Goal: Task Accomplishment & Management: Use online tool/utility

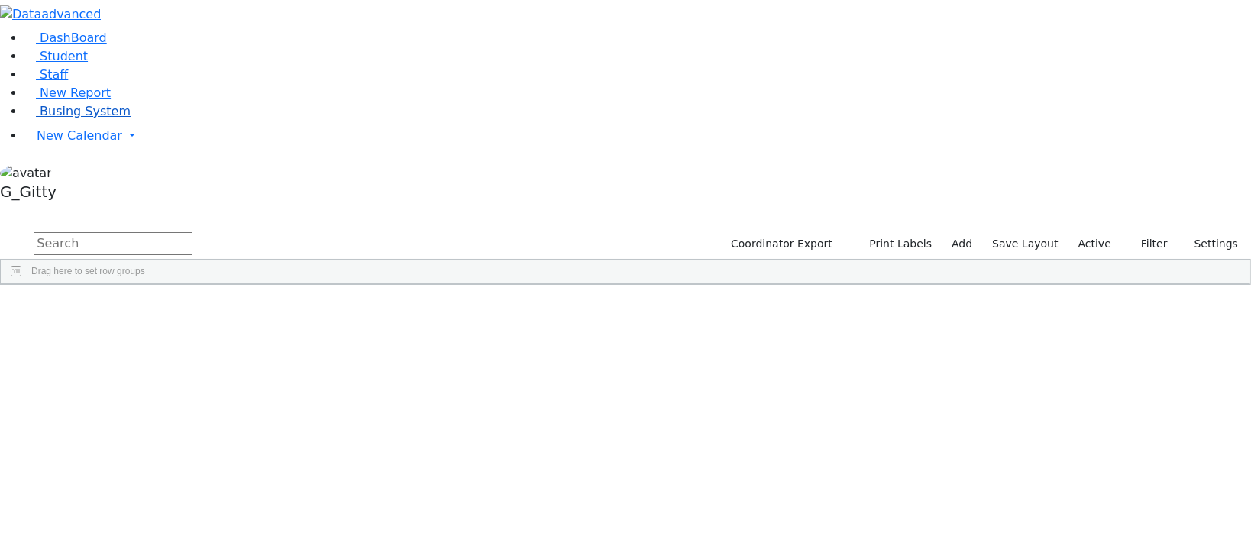
click at [35, 118] on link "Busing System" at bounding box center [77, 111] width 106 height 15
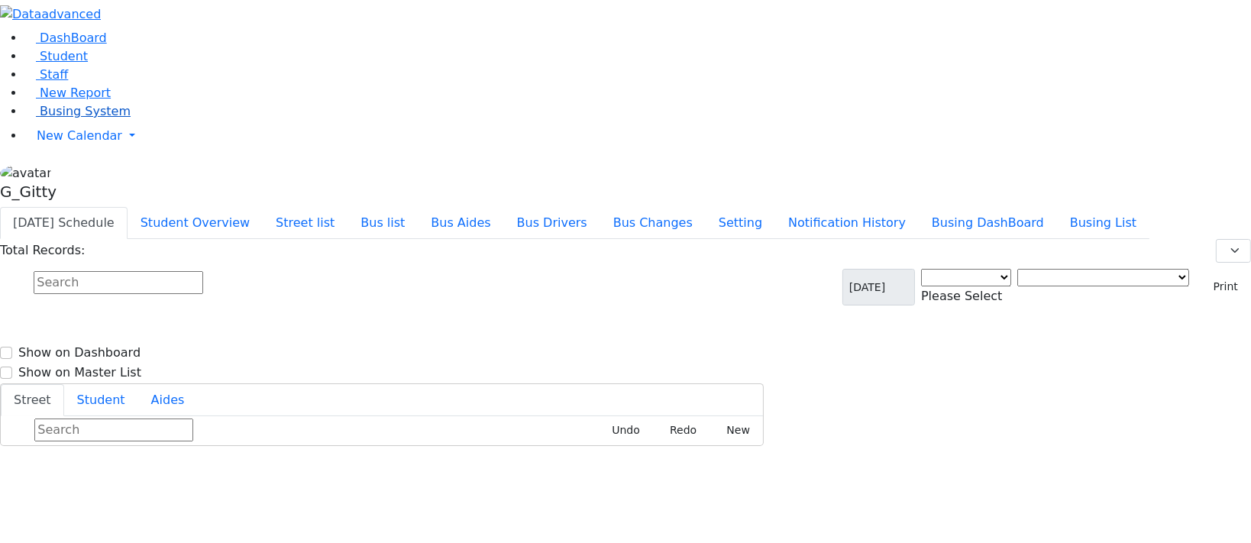
select select "3"
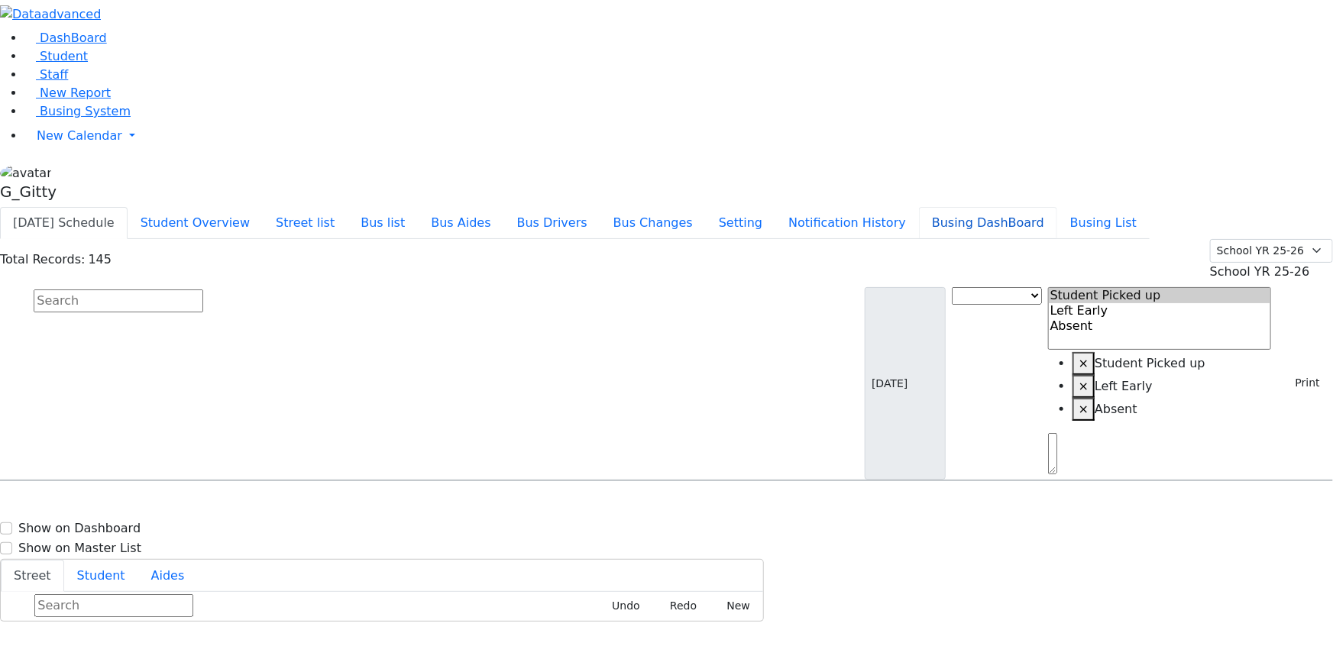
click at [1057, 207] on button "Busing DashBoard" at bounding box center [988, 223] width 138 height 32
click at [1128, 207] on div "[DATE] Schedule Student Overview Street list Bus list Bus Aides Bus Drivers Bus…" at bounding box center [666, 223] width 1333 height 32
click at [1115, 207] on button "Busing List" at bounding box center [1103, 223] width 92 height 32
click at [1057, 207] on button "Busing DashBoard" at bounding box center [988, 223] width 138 height 32
click at [101, 118] on span "Busing System" at bounding box center [85, 111] width 91 height 15
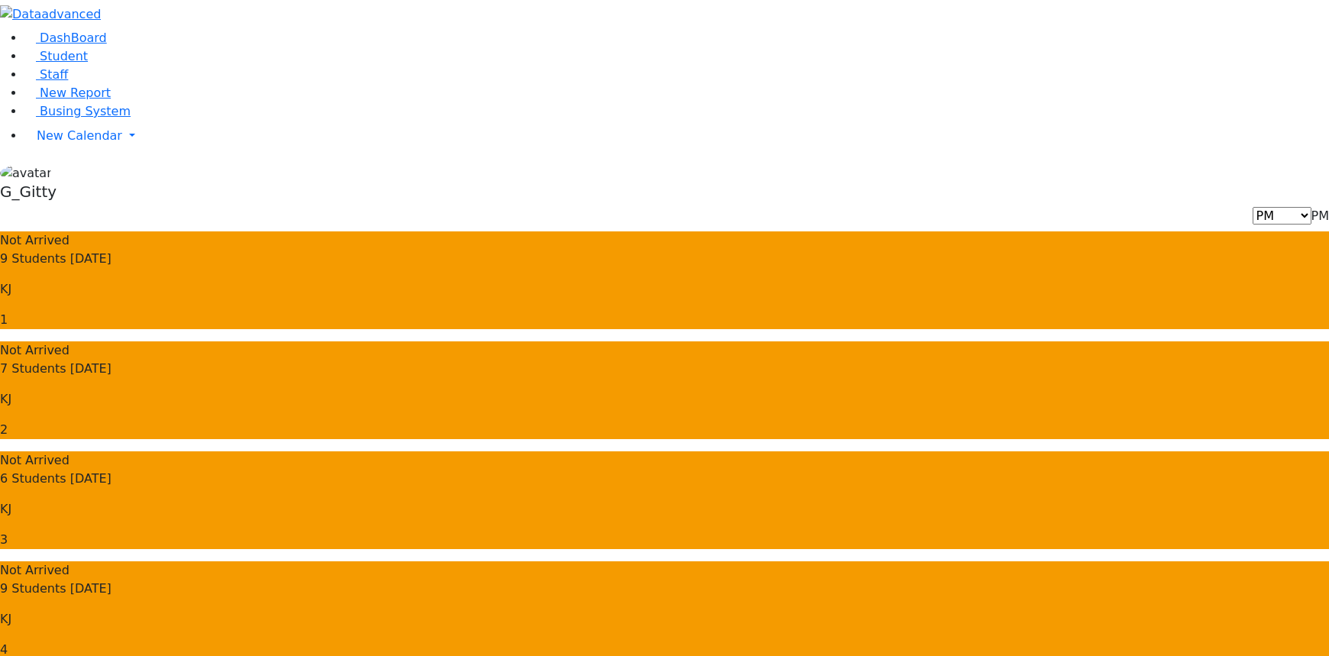
click at [1312, 209] on span "PM" at bounding box center [1321, 216] width 18 height 15
select select "3"
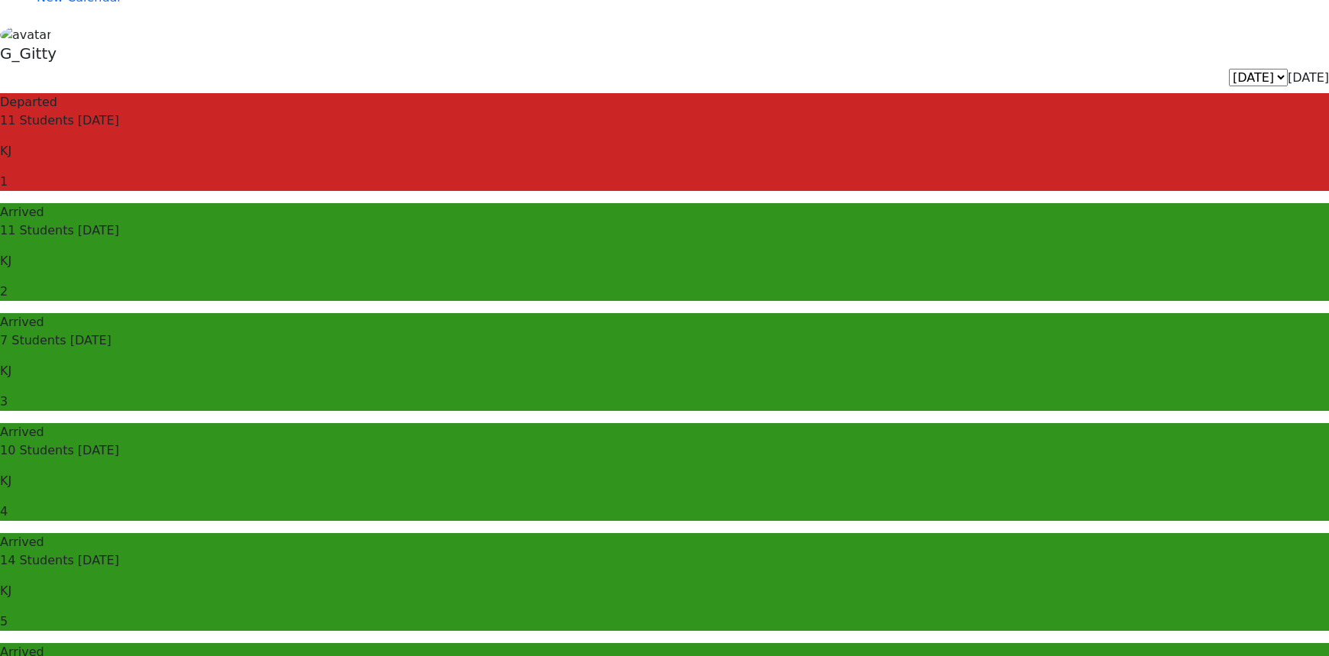
drag, startPoint x: 879, startPoint y: 263, endPoint x: 1013, endPoint y: 507, distance: 279.0
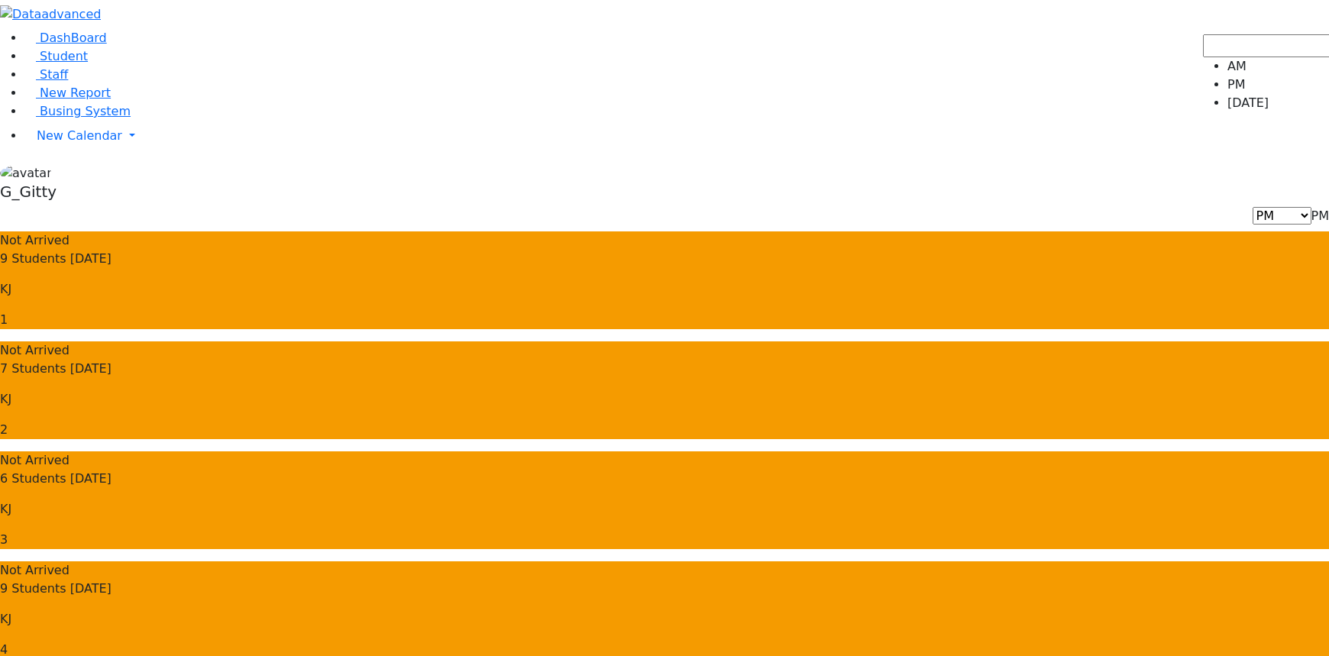
click at [1312, 209] on span "PM" at bounding box center [1321, 216] width 18 height 15
select select "3"
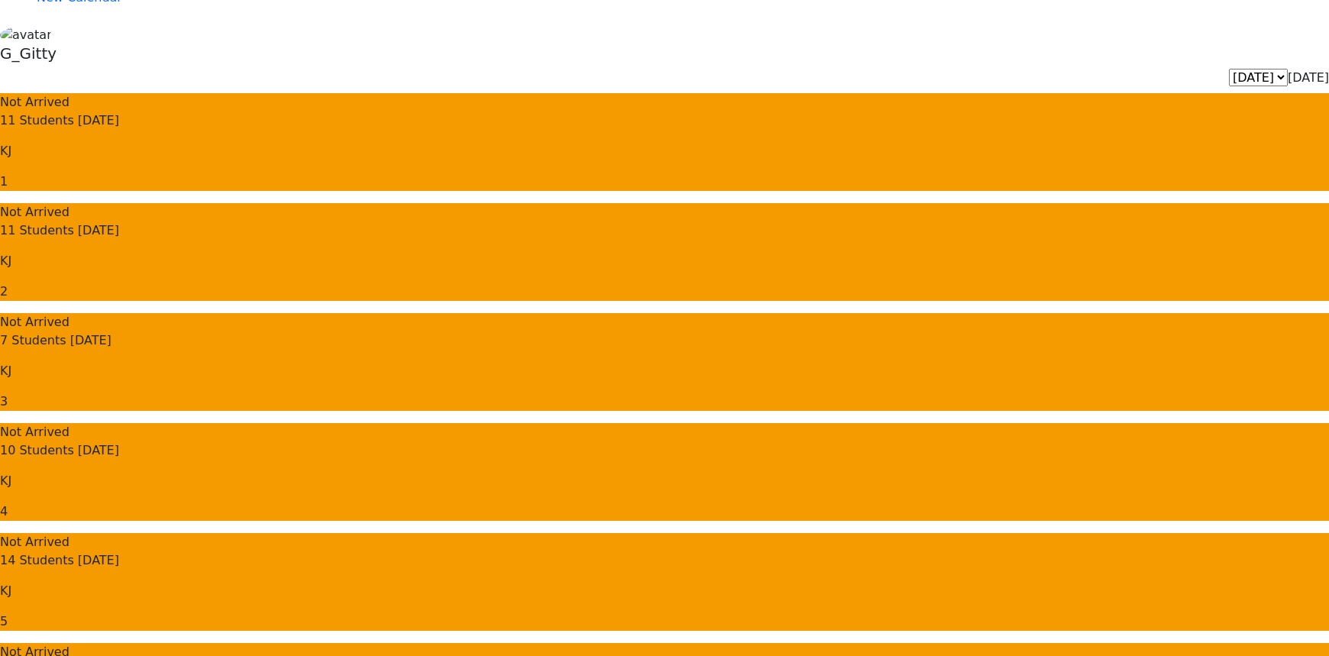
scroll to position [46, 0]
drag, startPoint x: 978, startPoint y: 585, endPoint x: 863, endPoint y: 603, distance: 115.9
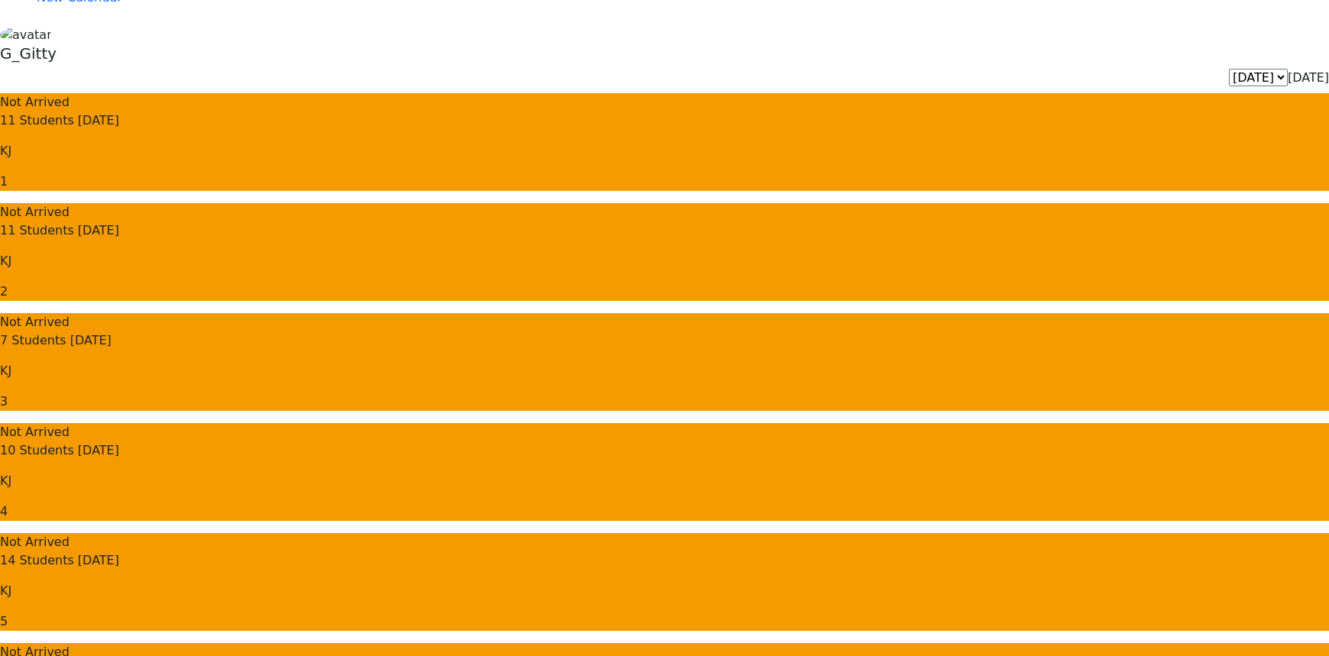
drag, startPoint x: 927, startPoint y: 461, endPoint x: 869, endPoint y: 464, distance: 58.1
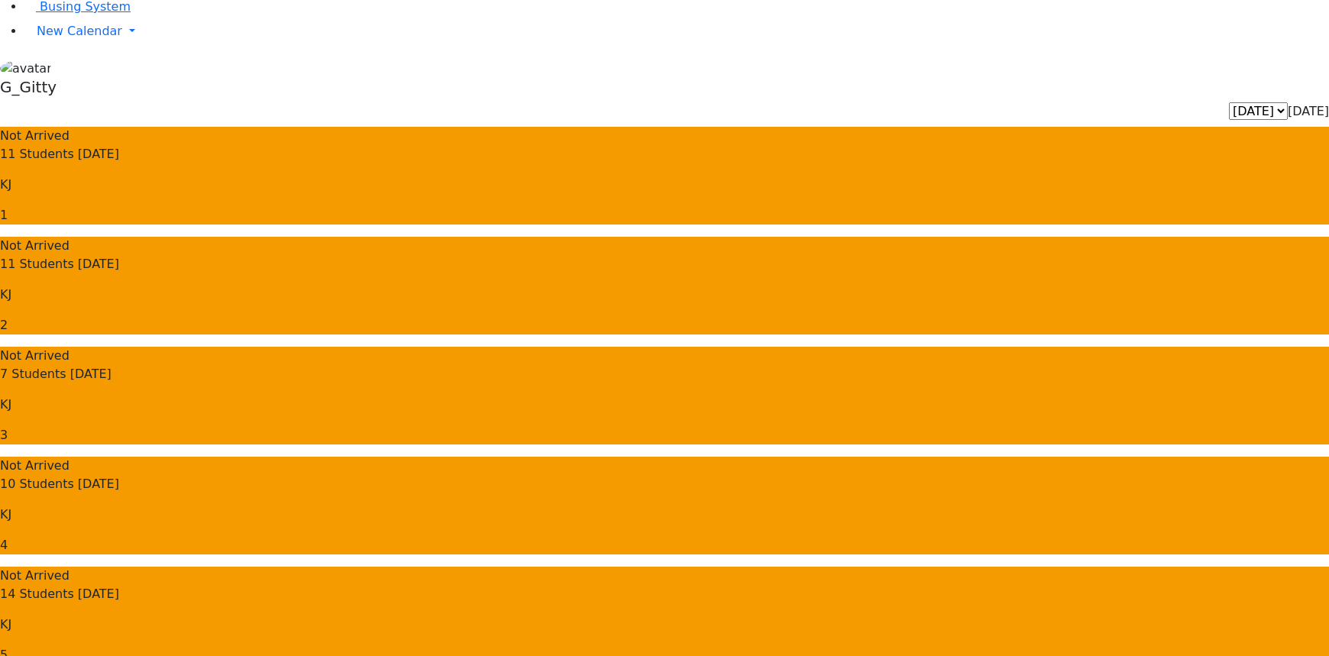
scroll to position [138, 0]
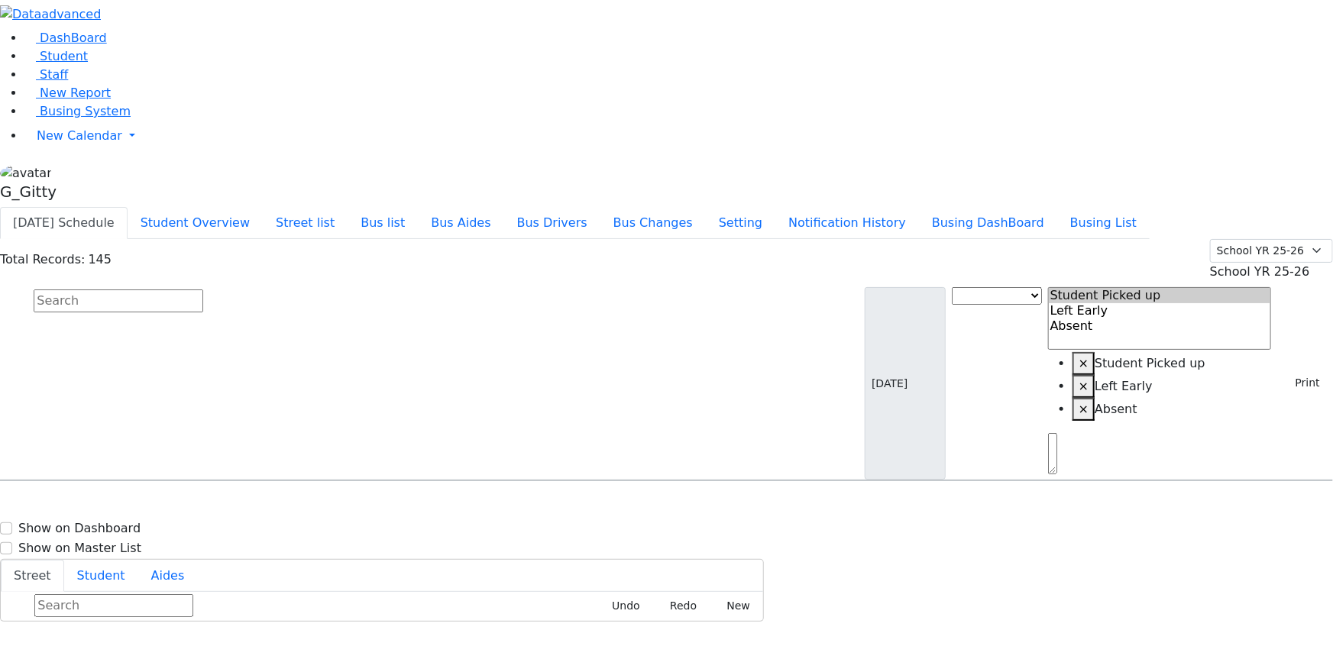
drag, startPoint x: 323, startPoint y: 66, endPoint x: 328, endPoint y: 84, distance: 18.9
click at [323, 239] on div "Total Records: 145 Summer YR 25 School YR 25-26 Summer YR 25 School YR 24-25 Su…" at bounding box center [666, 260] width 1333 height 42
click at [203, 290] on input "text" at bounding box center [119, 301] width 170 height 23
type input "app"
click at [189, 505] on div "[PERSON_NAME] [DATE] 8454925198" at bounding box center [95, 524] width 189 height 38
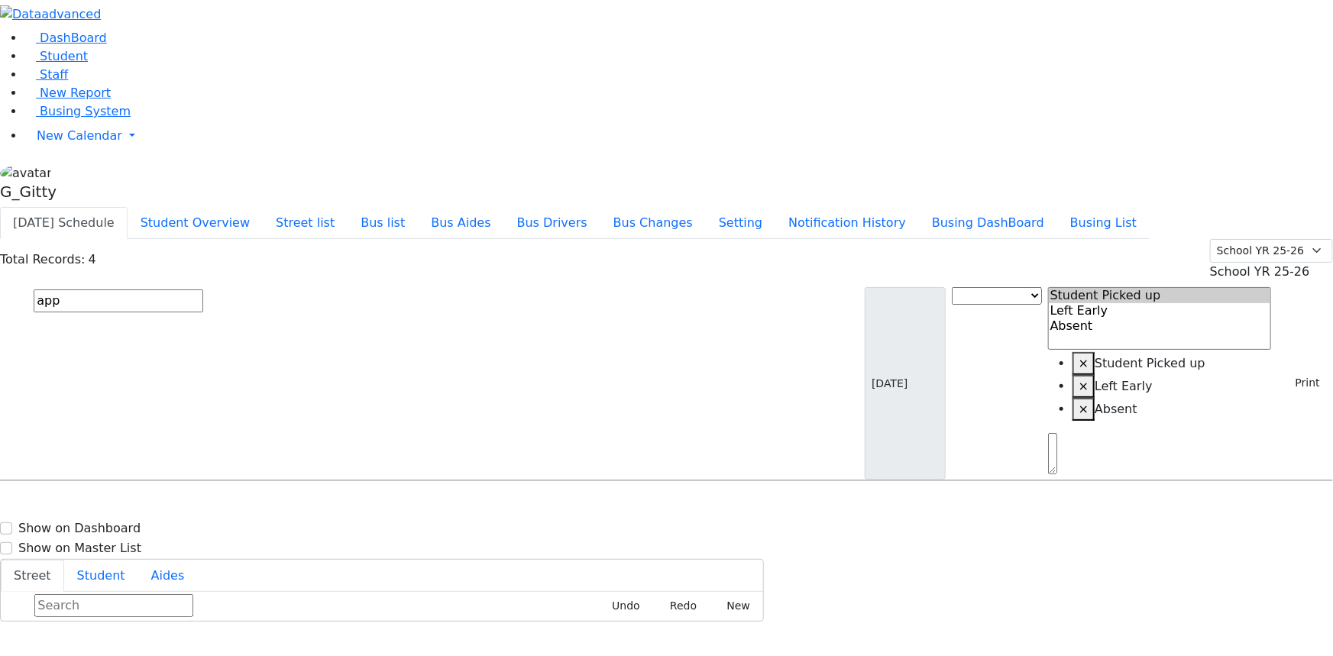
select select
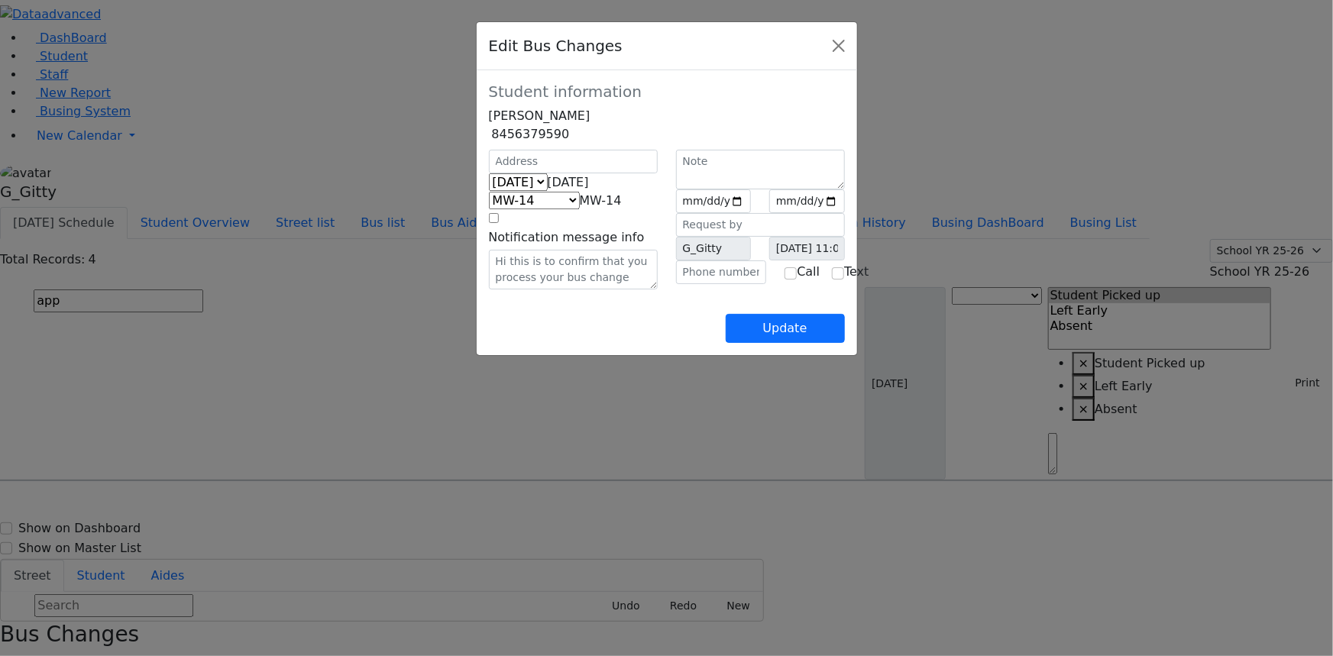
click at [580, 208] on span "MW-14" at bounding box center [601, 200] width 42 height 15
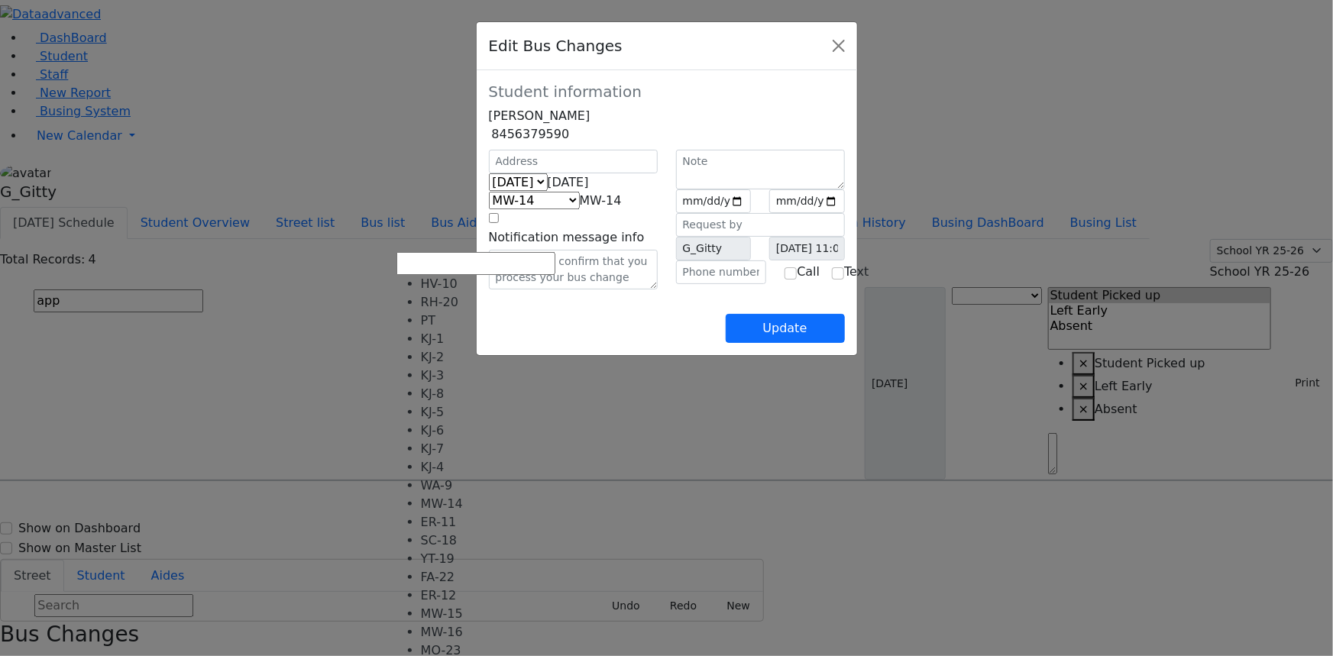
scroll to position [138, 0]
select select "445"
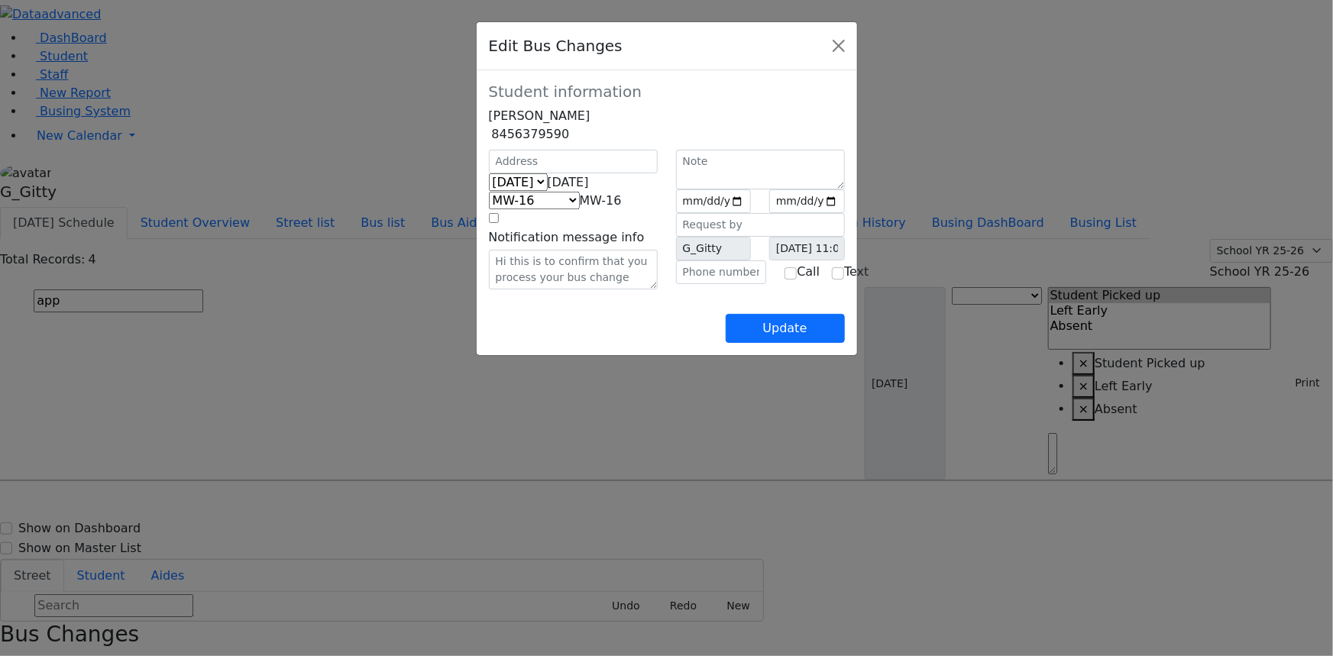
click at [523, 343] on div "Update" at bounding box center [667, 316] width 356 height 53
click at [845, 343] on button "Update" at bounding box center [785, 328] width 119 height 29
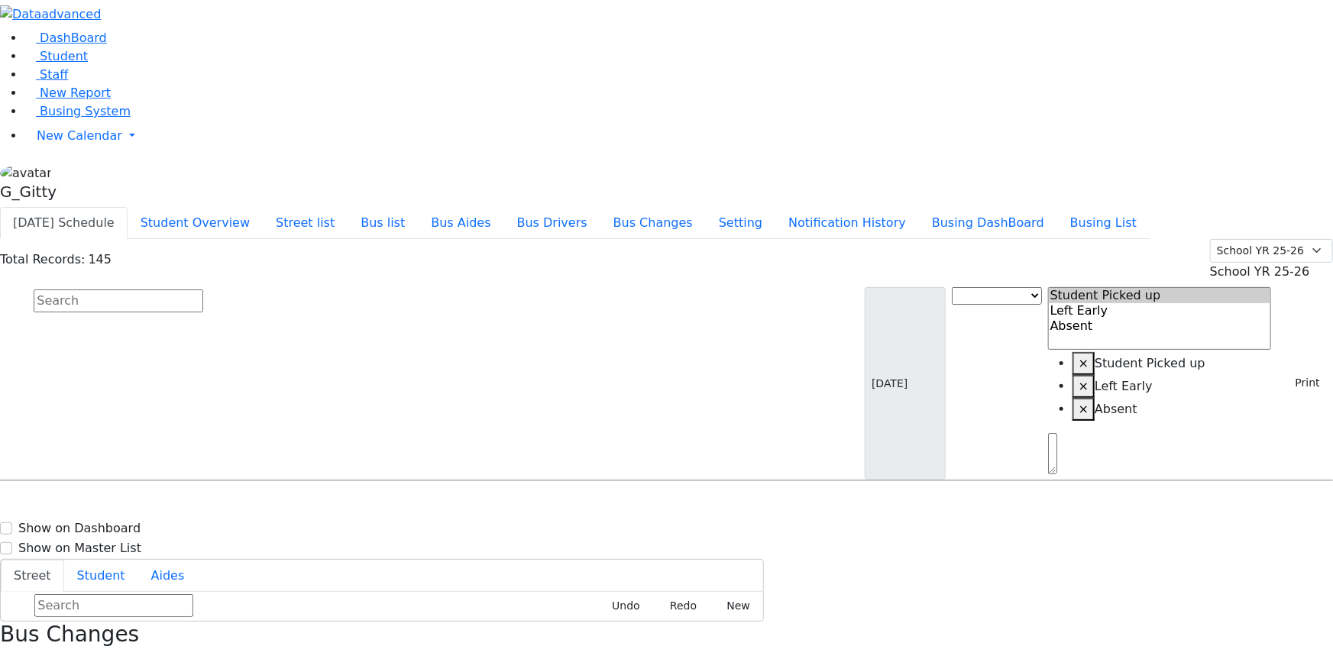
click at [203, 290] on input "text" at bounding box center [119, 301] width 170 height 23
click at [9, 656] on icon "button" at bounding box center [5, 663] width 8 height 8
click at [203, 290] on input "text" at bounding box center [119, 301] width 170 height 23
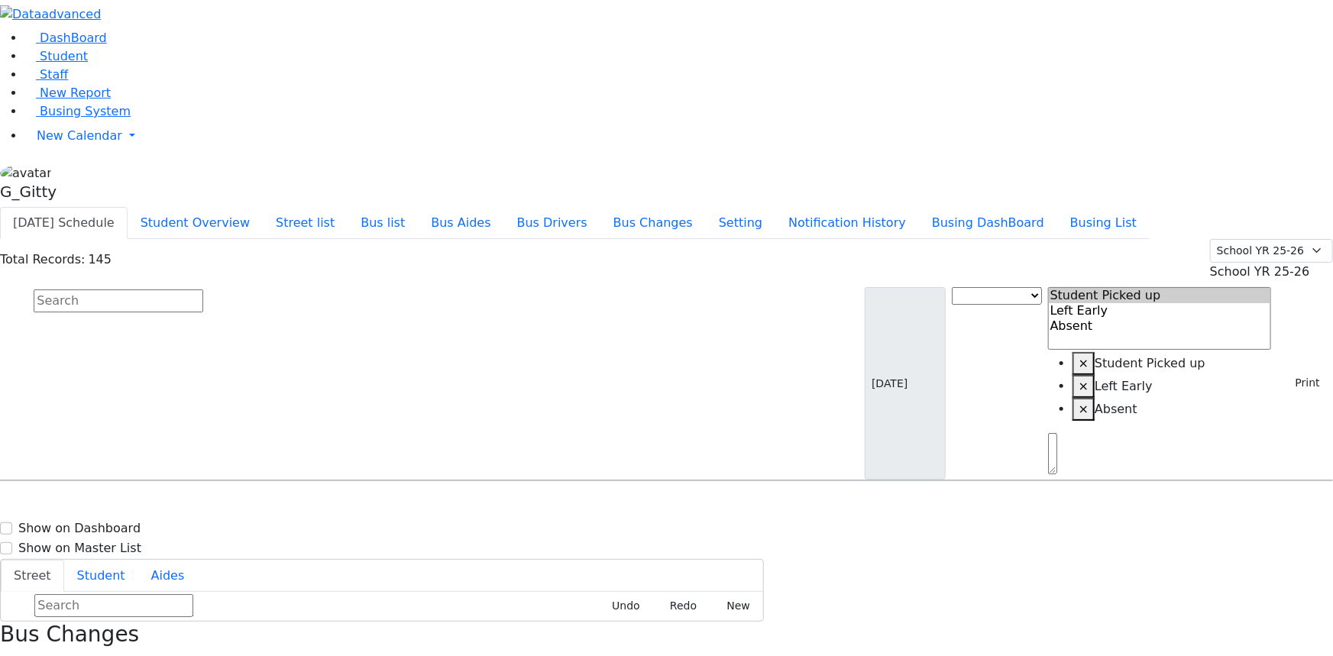
click at [203, 290] on input "text" at bounding box center [119, 301] width 170 height 23
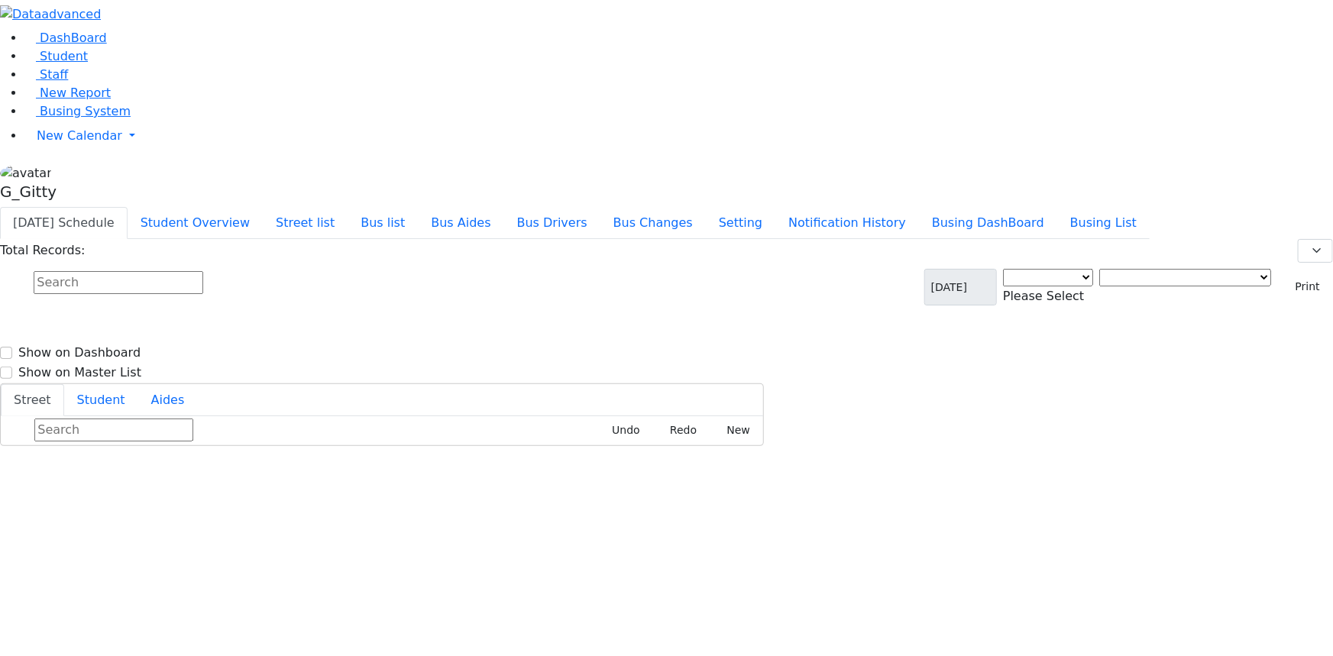
select select "3"
